Goal: Transaction & Acquisition: Book appointment/travel/reservation

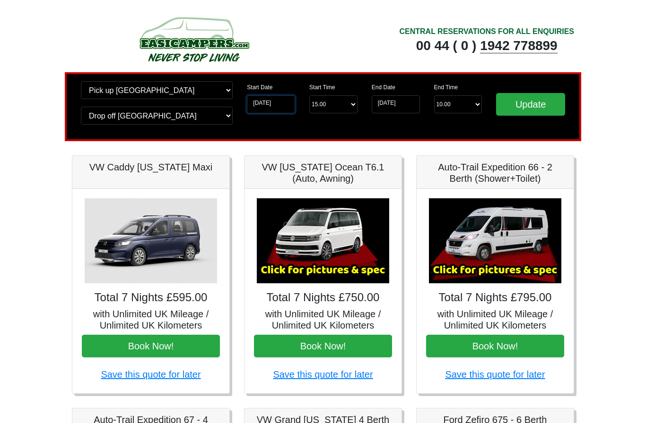
click at [285, 109] on input "06-10-2025" at bounding box center [271, 104] width 48 height 18
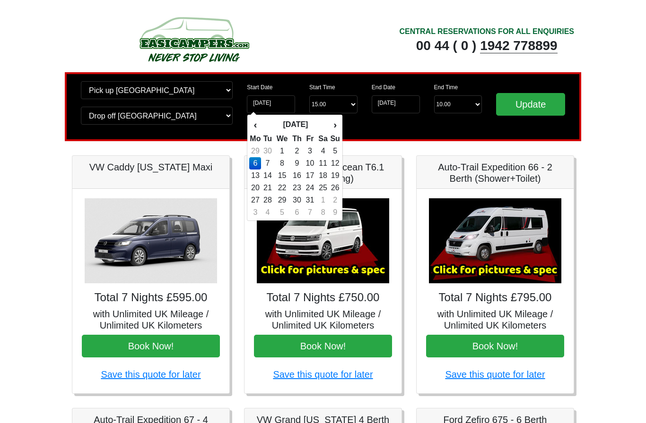
click at [310, 179] on td "17" at bounding box center [309, 176] width 13 height 12
type input "17-10-2025"
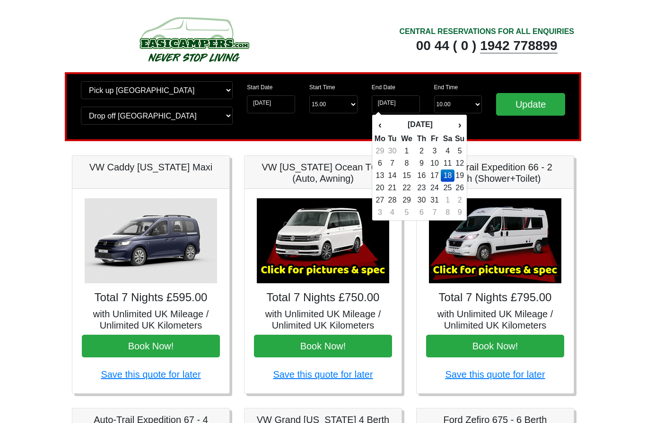
click at [437, 177] on td "17" at bounding box center [434, 176] width 13 height 12
type input "17-10-2025"
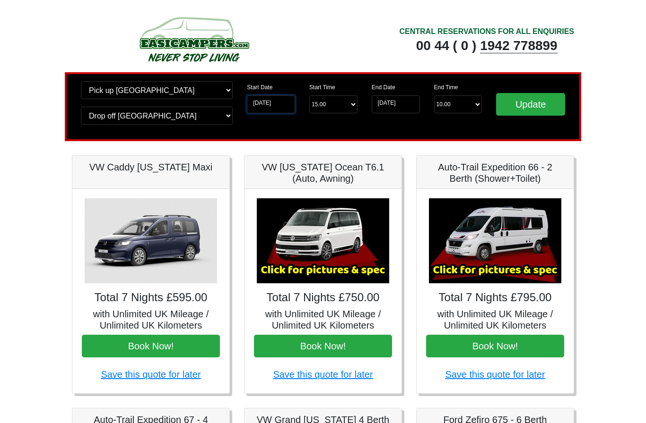
click at [284, 107] on input "17-10-2025" at bounding box center [271, 104] width 48 height 18
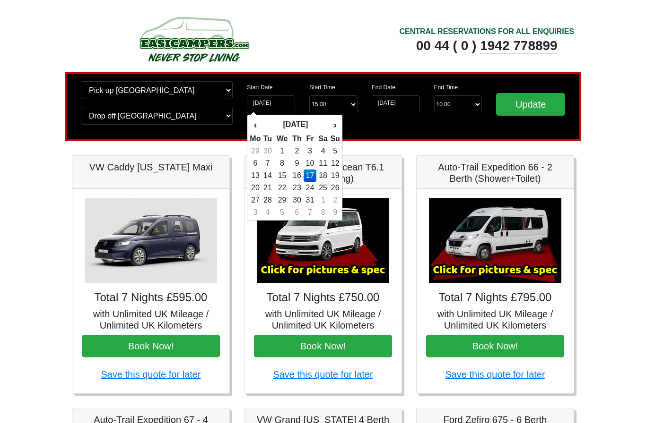
click at [313, 180] on td "17" at bounding box center [309, 176] width 13 height 12
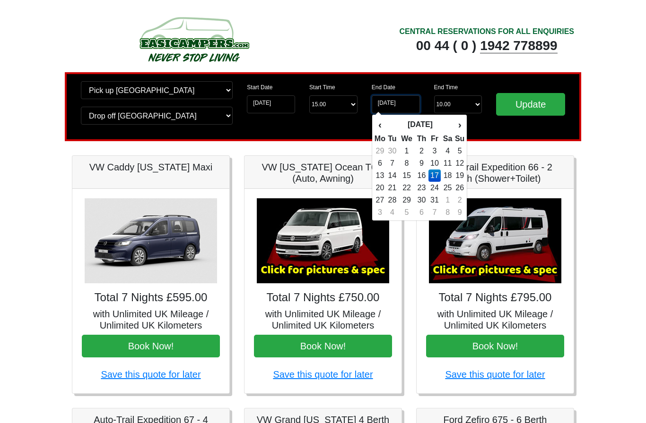
click at [406, 102] on input "17-10-2025" at bounding box center [396, 104] width 48 height 18
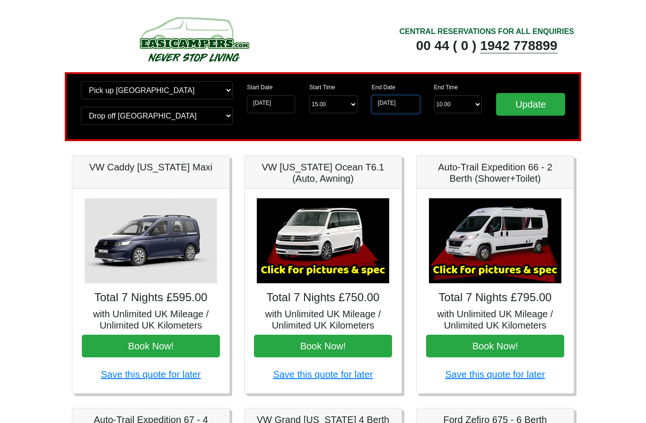
click at [406, 102] on input "17-10-2025" at bounding box center [396, 104] width 48 height 18
click at [406, 106] on input "17-10-2025" at bounding box center [396, 104] width 48 height 18
click at [407, 104] on input "17-10-2025" at bounding box center [396, 104] width 48 height 18
click at [407, 106] on input "17-10-2025" at bounding box center [396, 104] width 48 height 18
click at [405, 103] on input "17-10-2025" at bounding box center [396, 104] width 48 height 18
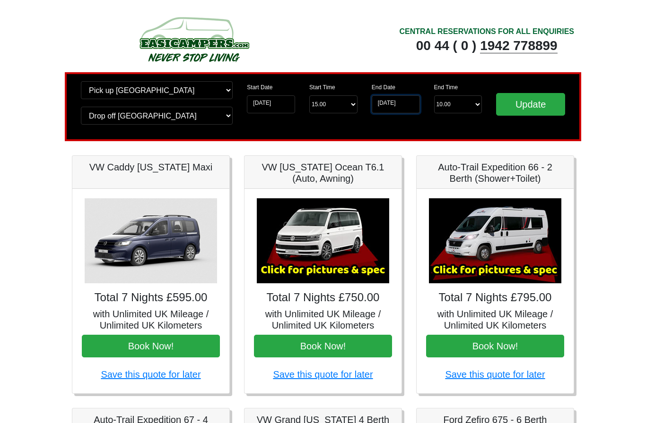
click at [402, 102] on input "17-10-2025" at bounding box center [396, 104] width 48 height 18
click at [404, 100] on input "17-10-2025" at bounding box center [396, 104] width 48 height 18
click at [402, 109] on input "17-10-2025" at bounding box center [396, 104] width 48 height 18
click at [398, 102] on input "17-10-2025" at bounding box center [396, 104] width 48 height 18
click at [398, 106] on input "17-10-2025" at bounding box center [396, 104] width 48 height 18
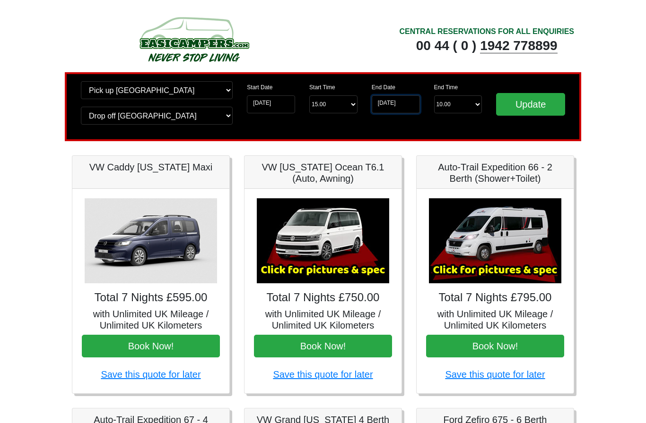
click at [397, 107] on input "17-10-2025" at bounding box center [396, 104] width 48 height 18
click at [402, 104] on input "17-10-2025" at bounding box center [396, 104] width 48 height 18
click at [396, 113] on input "17-10-2025" at bounding box center [396, 104] width 48 height 18
click at [396, 108] on input "17-10-2025" at bounding box center [396, 104] width 48 height 18
click at [394, 108] on input "17-10-2025" at bounding box center [396, 104] width 48 height 18
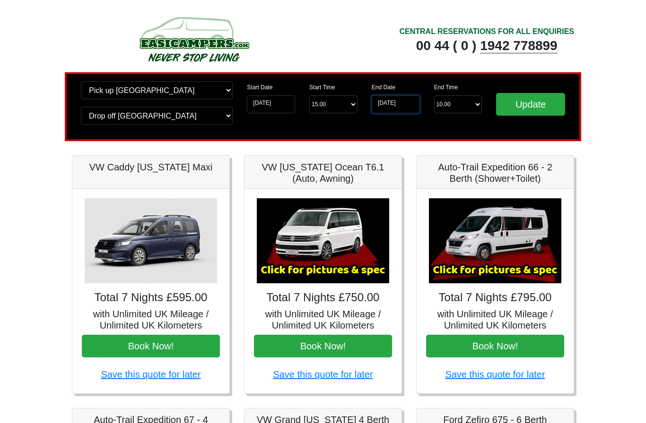
click at [405, 102] on input "17-10-2025" at bounding box center [396, 104] width 48 height 18
click at [408, 104] on input "17-10-2025" at bounding box center [396, 104] width 48 height 18
click at [406, 105] on input "17-10-2025" at bounding box center [396, 104] width 48 height 18
click at [410, 96] on input "17-10-2025" at bounding box center [396, 104] width 48 height 18
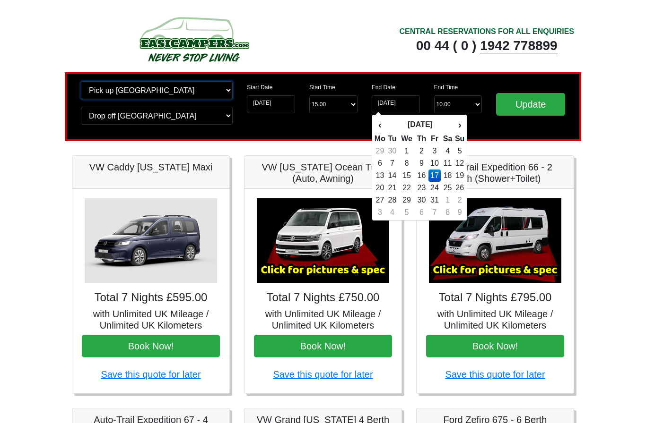
click at [106, 83] on select "Change pick up location? Pick up Edinburgh Birmingham Airport Blackburn Lancash…" at bounding box center [157, 90] width 152 height 18
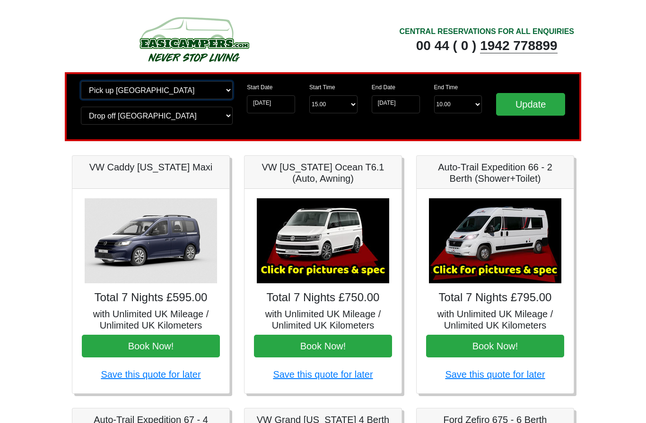
select select "MAN"
click at [213, 121] on select "Change drop off location? Drop off Edinburgh Birmingham Airport Blackburn Lanca…" at bounding box center [157, 116] width 152 height 18
select select "MAN"
click at [397, 107] on input "17-10-2025" at bounding box center [396, 104] width 48 height 18
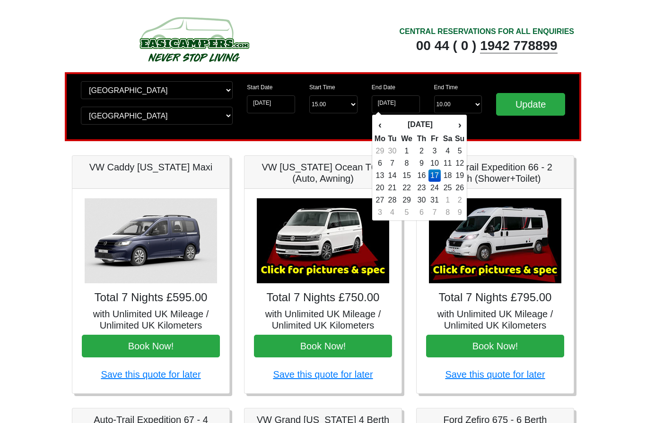
click at [386, 187] on td "20" at bounding box center [380, 188] width 12 height 12
type input "20-10-2025"
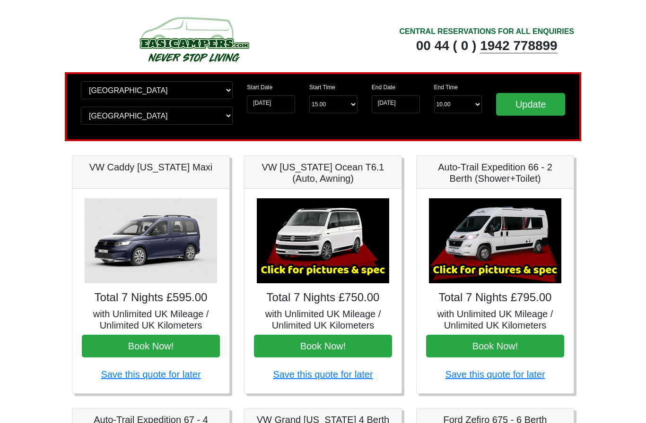
click at [526, 104] on input "Update" at bounding box center [530, 104] width 69 height 23
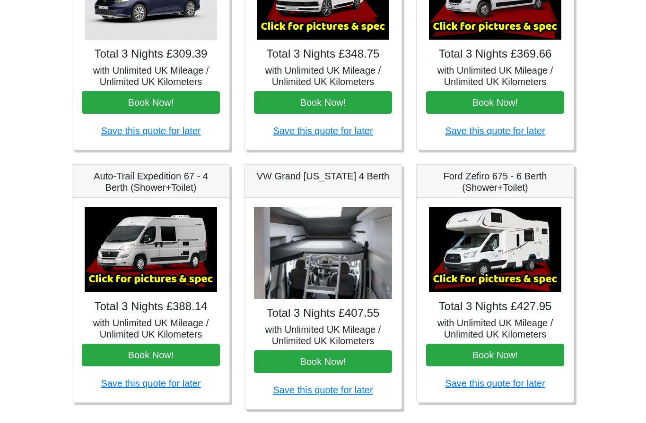
scroll to position [244, 0]
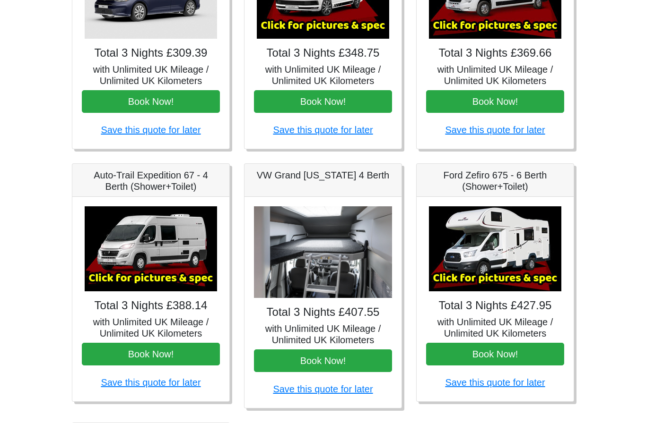
click at [354, 330] on h5 "with Unlimited UK Mileage / Unlimited UK Kilometers" at bounding box center [323, 335] width 138 height 23
click at [352, 356] on button "Book Now!" at bounding box center [323, 361] width 138 height 23
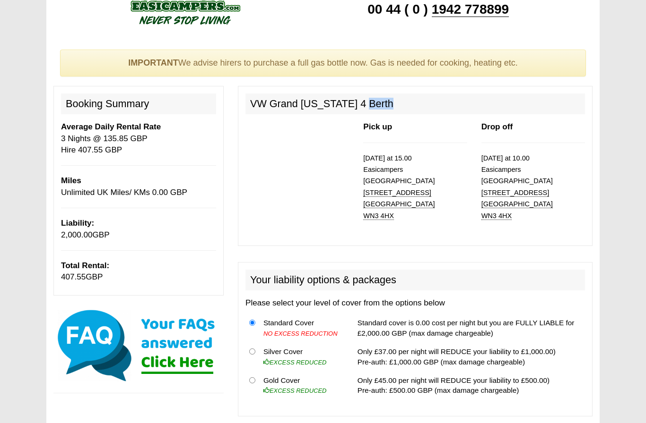
scroll to position [30, 0]
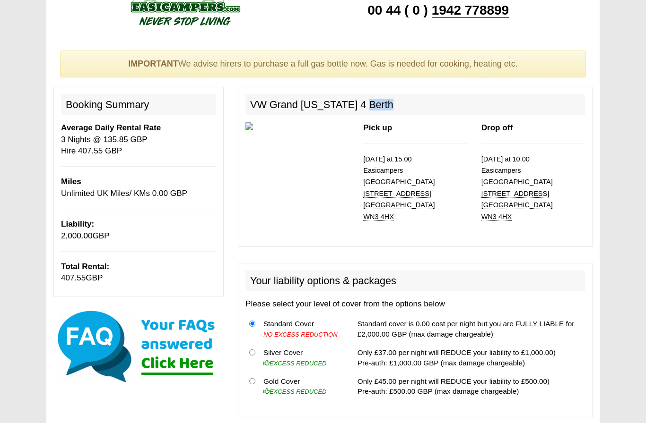
click at [537, 188] on p "[DATE] at 10.00 [GEOGRAPHIC_DATA] [STREET_ADDRESS]" at bounding box center [533, 188] width 104 height 69
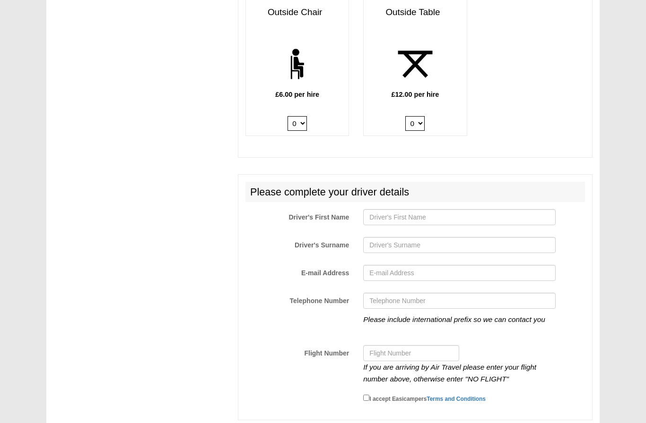
scroll to position [1322, 0]
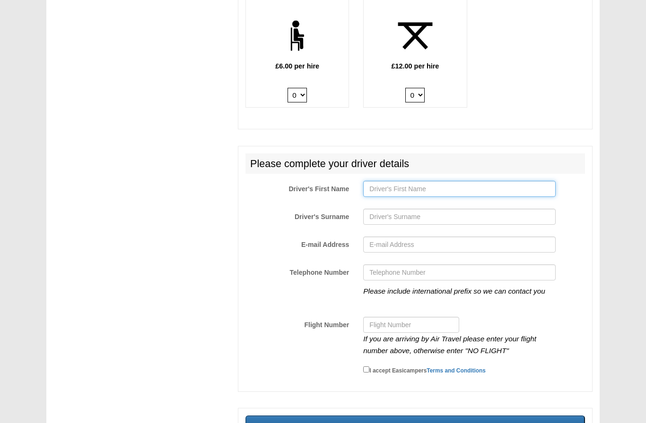
click at [513, 181] on input "Driver's First Name" at bounding box center [459, 189] width 192 height 16
type input "[PERSON_NAME]"
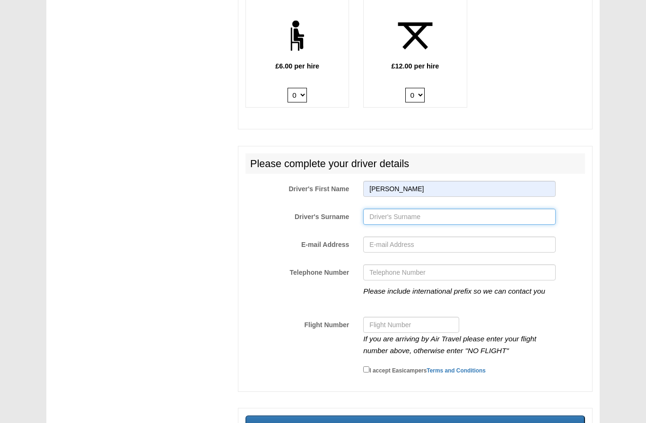
type input "[PERSON_NAME]"
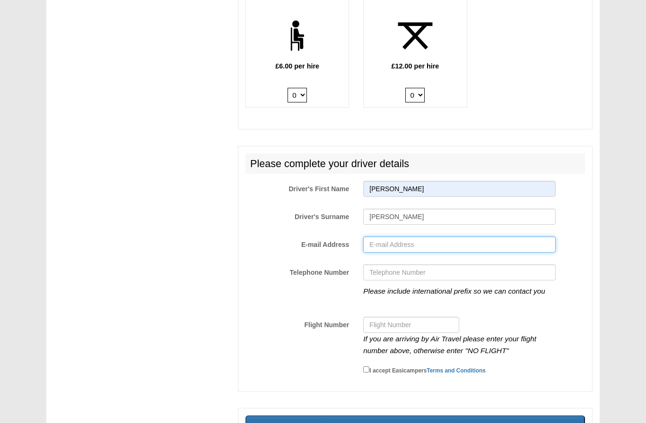
type input "[PERSON_NAME][EMAIL_ADDRESS][DOMAIN_NAME]"
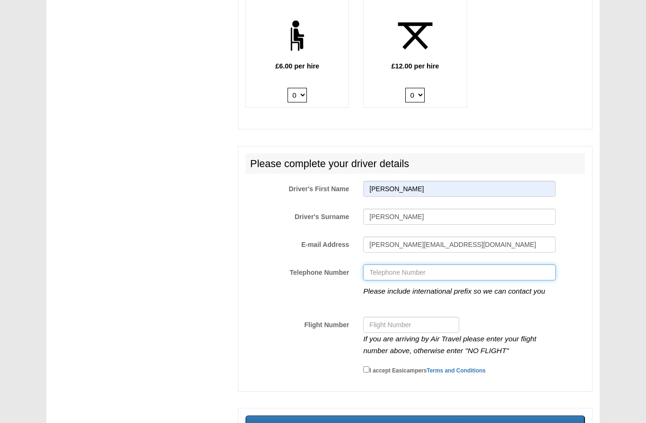
type input "07453541901"
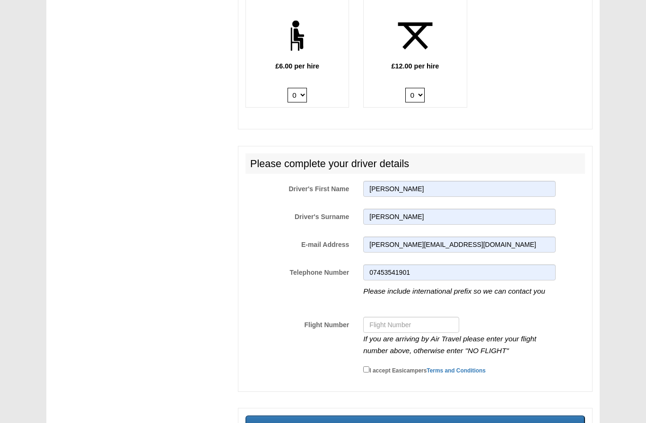
click at [544, 416] on input "Complete Booking »" at bounding box center [414, 427] width 339 height 23
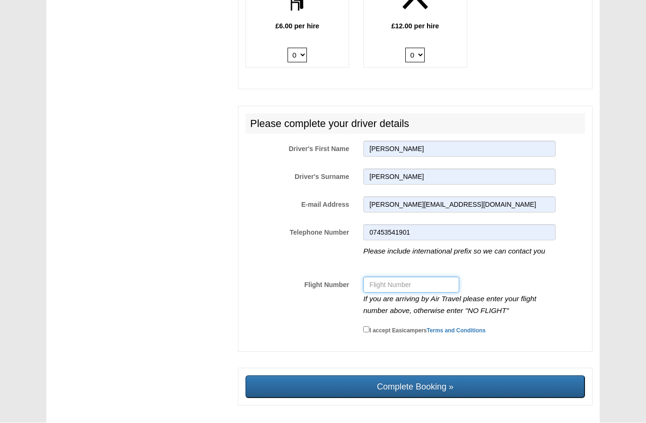
click at [439, 277] on input "Flight Number" at bounding box center [411, 285] width 96 height 16
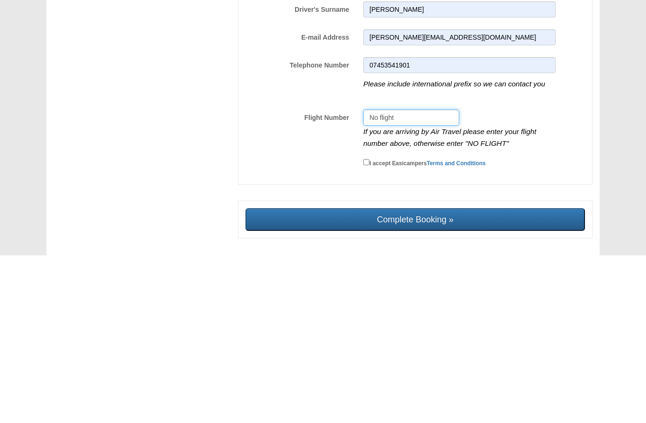
type input "No flight"
click at [376, 328] on small "I accept Easicampers Terms and Conditions" at bounding box center [427, 331] width 116 height 7
click at [369, 327] on input "I accept Easicampers Terms and Conditions" at bounding box center [366, 330] width 6 height 6
checkbox input "true"
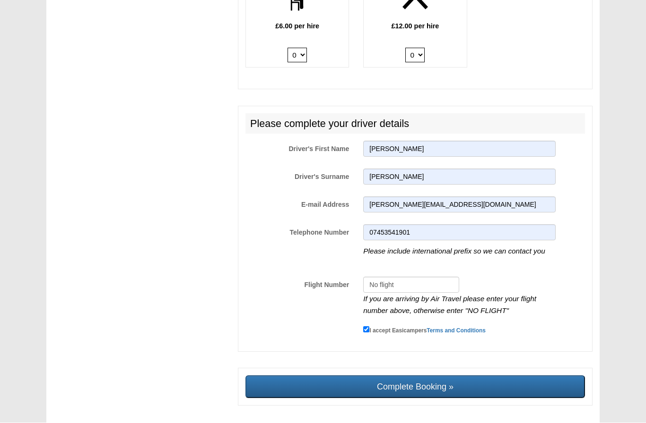
click at [545, 376] on input "Complete Booking »" at bounding box center [414, 387] width 339 height 23
type input "Sending, please wait..."
